Goal: Information Seeking & Learning: Learn about a topic

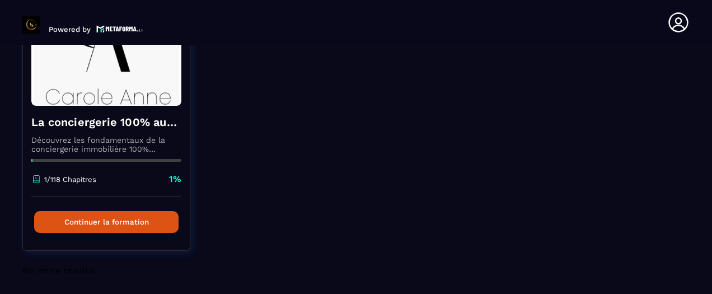
scroll to position [154, 0]
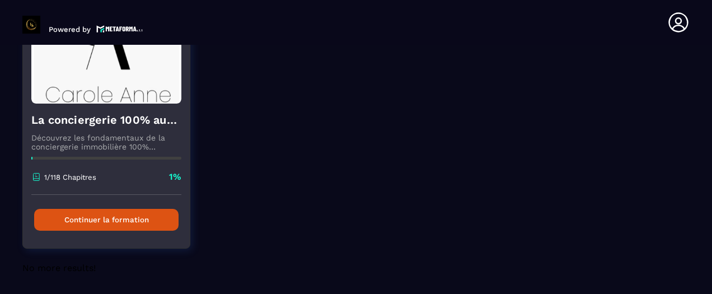
click at [133, 220] on button "Continuer la formation" at bounding box center [106, 220] width 144 height 22
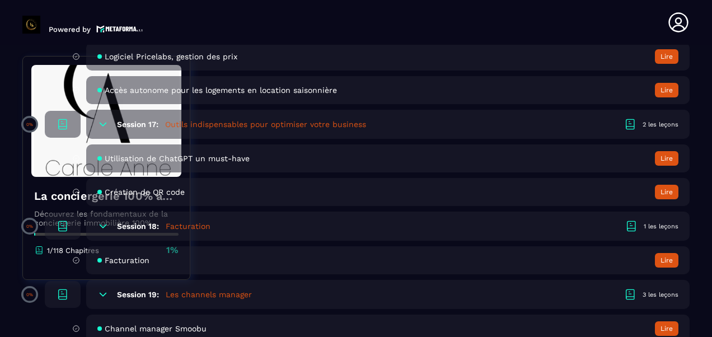
scroll to position [2518, 0]
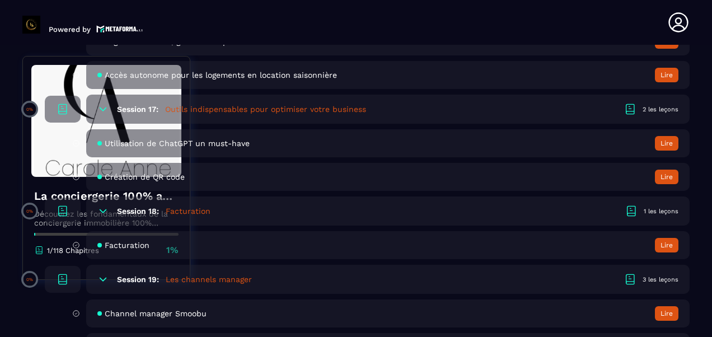
click at [664, 245] on button "Lire" at bounding box center [666, 245] width 23 height 15
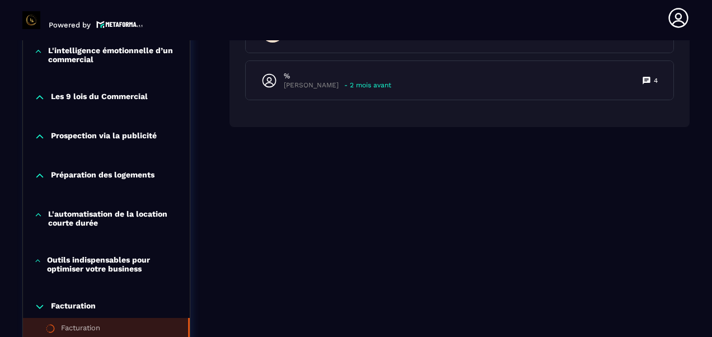
scroll to position [731, 0]
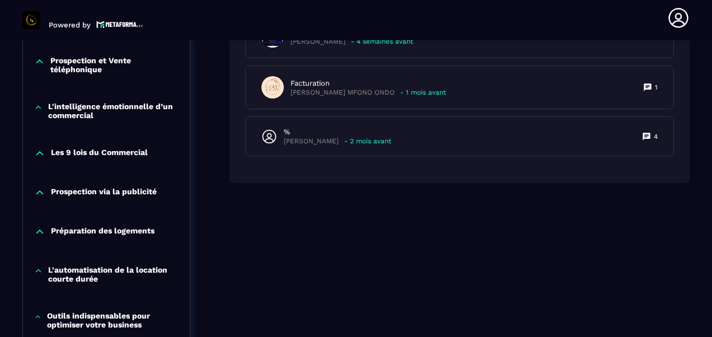
click at [41, 234] on icon at bounding box center [39, 231] width 11 height 11
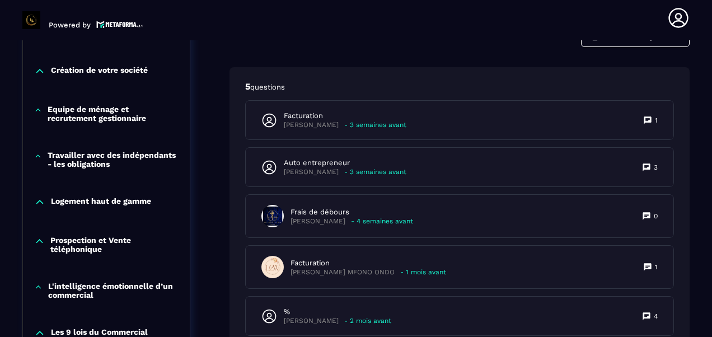
scroll to position [507, 0]
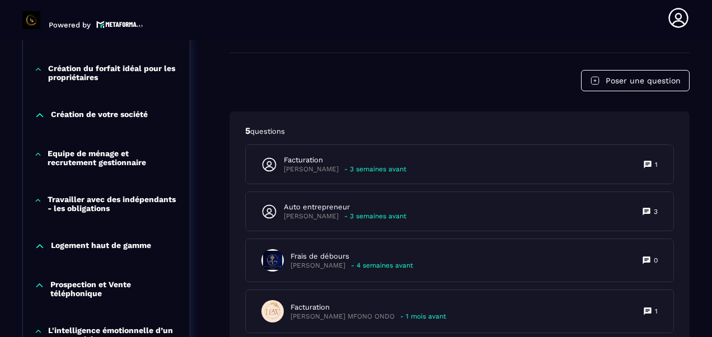
click at [39, 157] on icon at bounding box center [38, 154] width 8 height 11
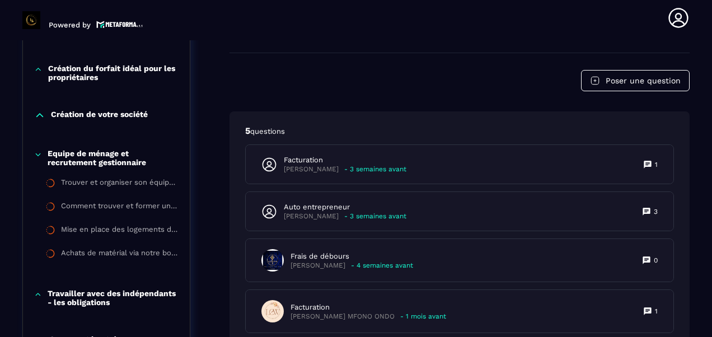
click at [39, 70] on icon at bounding box center [38, 69] width 8 height 11
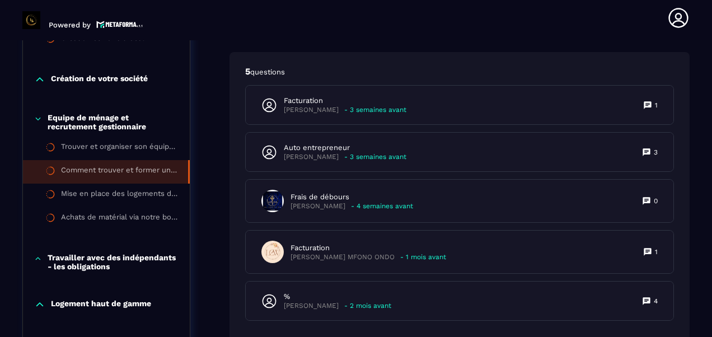
scroll to position [619, 0]
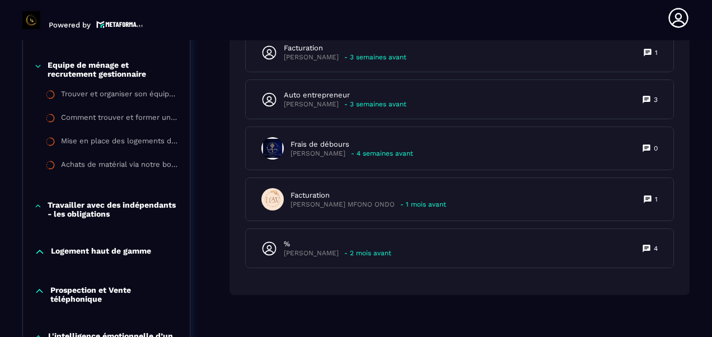
click at [39, 208] on icon at bounding box center [38, 205] width 8 height 11
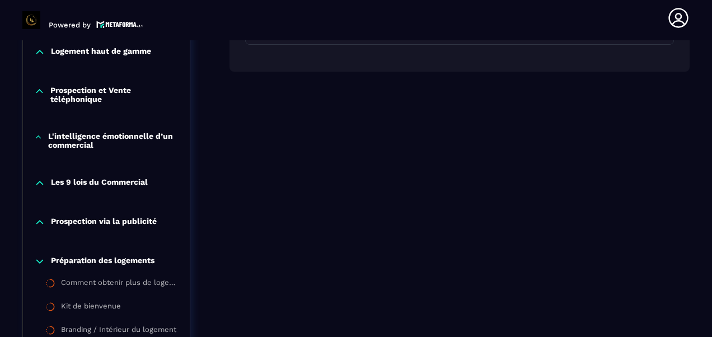
scroll to position [843, 0]
click at [40, 227] on icon at bounding box center [39, 221] width 11 height 11
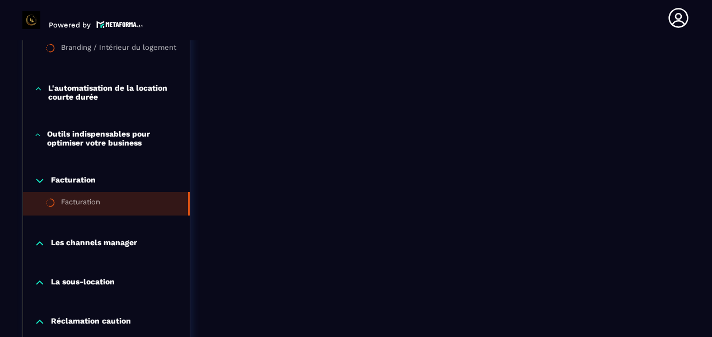
scroll to position [1235, 0]
